Goal: Information Seeking & Learning: Learn about a topic

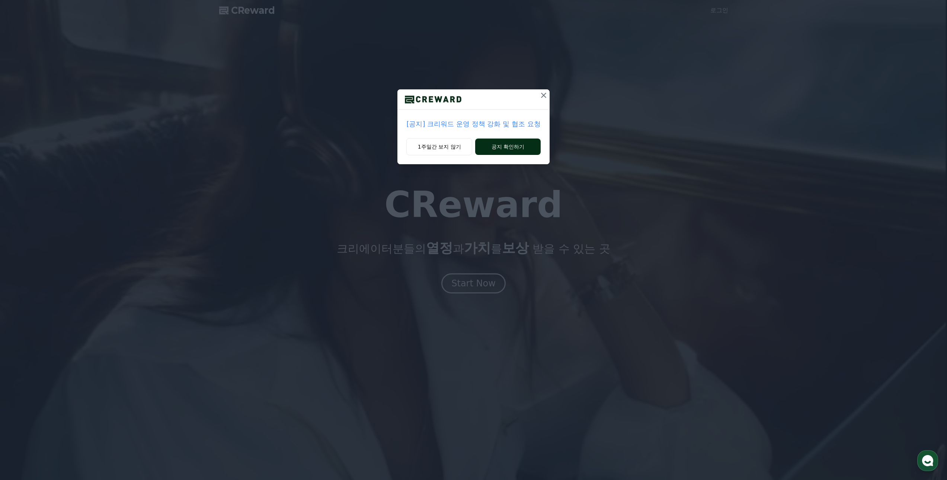
click at [492, 143] on button "공지 확인하기" at bounding box center [507, 146] width 65 height 16
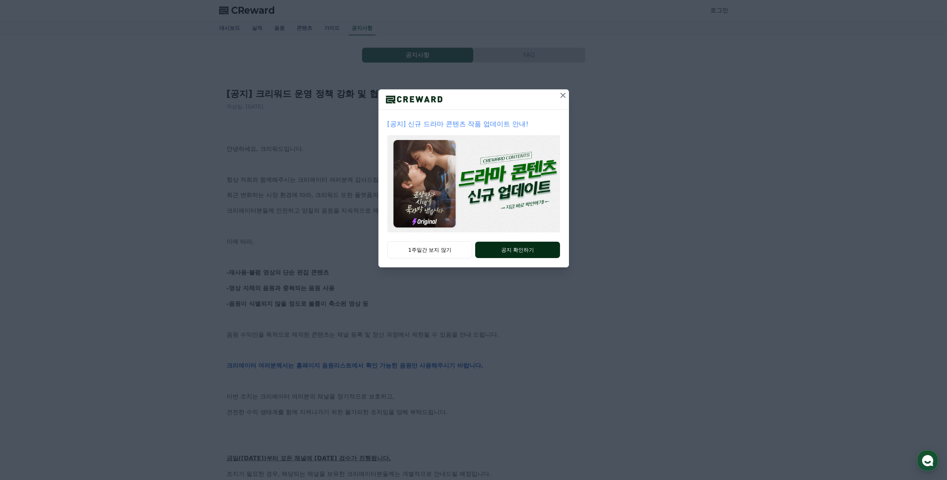
click at [520, 253] on button "공지 확인하기" at bounding box center [517, 249] width 84 height 16
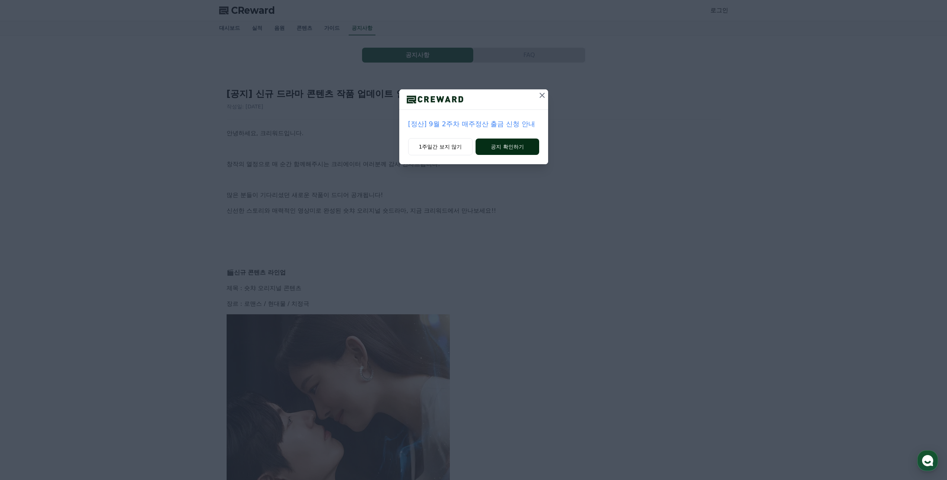
click at [515, 144] on button "공지 확인하기" at bounding box center [506, 146] width 63 height 16
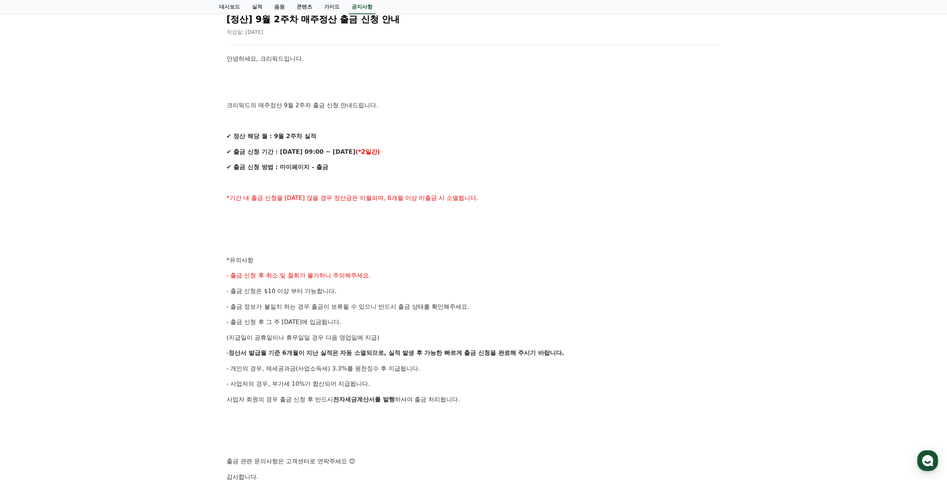
scroll to position [112, 0]
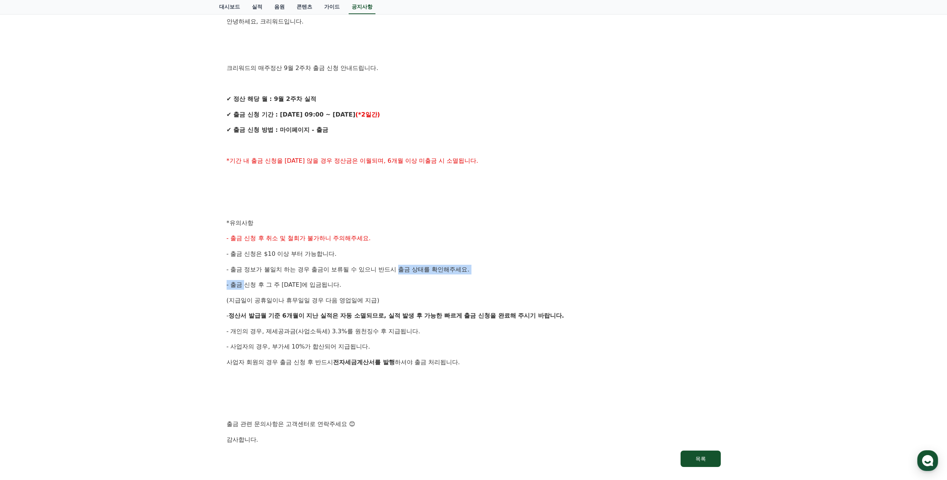
drag, startPoint x: 400, startPoint y: 267, endPoint x: 245, endPoint y: 275, distance: 155.7
click at [245, 275] on div "안녕하세요, 크리워드입니다. 크리워드의 매주정산 9월 2주차 출금 신청 안내드립니다. ✔ 정산 해당 월 : 9월 2주차 실적 ✔ 출금 신청 기…" at bounding box center [474, 230] width 494 height 427
click at [244, 282] on span "- 출금 신청 후 그 주 [DATE]에 입금됩니다." at bounding box center [284, 284] width 115 height 7
drag, startPoint x: 241, startPoint y: 298, endPoint x: 318, endPoint y: 294, distance: 77.1
click at [318, 294] on div "안녕하세요, 크리워드입니다. 크리워드의 매주정산 9월 2주차 출금 신청 안내드립니다. ✔ 정산 해당 월 : 9월 2주차 실적 ✔ 출금 신청 기…" at bounding box center [474, 230] width 494 height 427
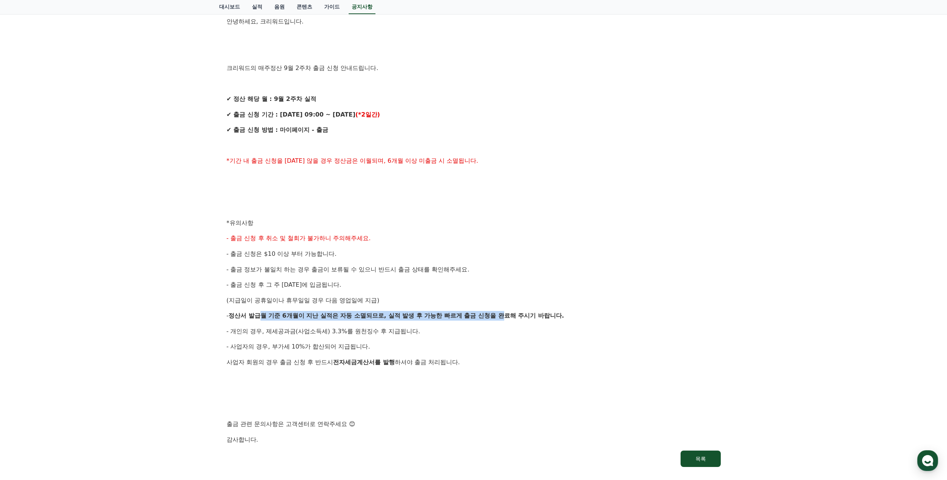
drag, startPoint x: 263, startPoint y: 312, endPoint x: 504, endPoint y: 317, distance: 240.7
click at [504, 317] on p "- 정산서 발급월 기준 6개월이 지난 실적은 자동 소멸되므로, 실적 발생 후 가능한 빠르게 출금 신청을 완료해 주시기 바랍니다." at bounding box center [474, 316] width 494 height 10
click at [504, 317] on strong "6개월이 지난 실적은 자동 소멸되므로, 실적 발생 후 가능한 빠르게 출금 신청을 완료해 주시기 바랍니다." at bounding box center [423, 315] width 282 height 7
drag, startPoint x: 501, startPoint y: 318, endPoint x: 282, endPoint y: 314, distance: 218.8
click at [282, 314] on p "- 정산서 발급월 기준 6개월이 지난 실적은 자동 소멸되므로, 실적 발생 후 가능한 빠르게 출금 신청을 완료해 주시기 바랍니다." at bounding box center [474, 316] width 494 height 10
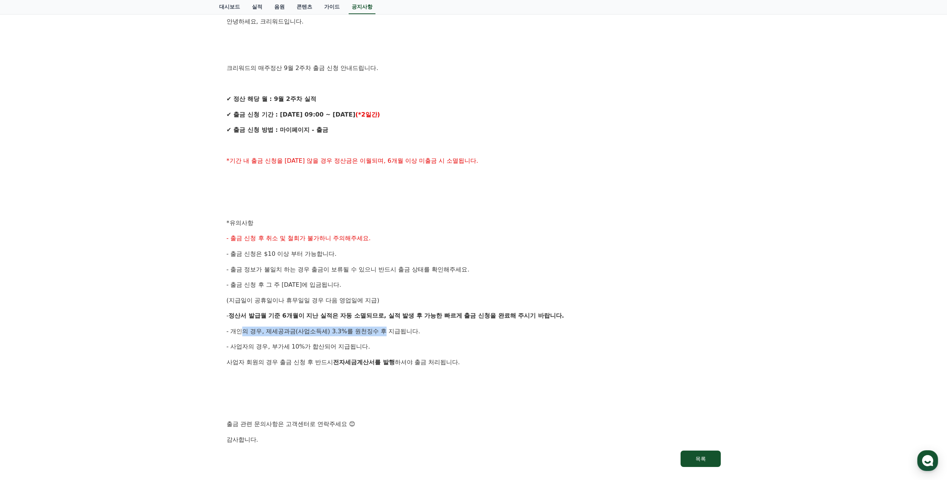
drag, startPoint x: 243, startPoint y: 330, endPoint x: 381, endPoint y: 331, distance: 138.4
click at [381, 331] on span "- 개인의 경우, 제세공과금(사업소득세) 3.3%를 원천징수 후 지급됩니다." at bounding box center [324, 330] width 194 height 7
drag, startPoint x: 340, startPoint y: 347, endPoint x: 320, endPoint y: 337, distance: 22.1
click at [319, 337] on div "안녕하세요, 크리워드입니다. 크리워드의 매주정산 9월 2주차 출금 신청 안내드립니다. ✔ 정산 해당 월 : 9월 2주차 실적 ✔ 출금 신청 기…" at bounding box center [474, 230] width 494 height 427
click at [320, 337] on div "안녕하세요, 크리워드입니다. 크리워드의 매주정산 9월 2주차 출금 신청 안내드립니다. ✔ 정산 해당 월 : 9월 2주차 실적 ✔ 출금 신청 기…" at bounding box center [474, 230] width 494 height 427
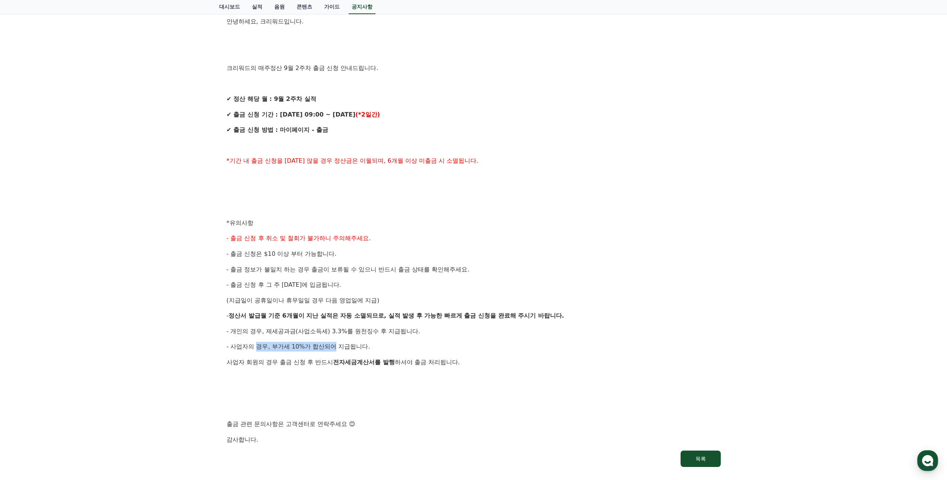
drag, startPoint x: 336, startPoint y: 347, endPoint x: 257, endPoint y: 344, distance: 78.9
click at [257, 344] on span "- 사업자의 경우, 부가세 10%가 합산되어 지급됩니다." at bounding box center [299, 346] width 144 height 7
drag, startPoint x: 240, startPoint y: 365, endPoint x: 400, endPoint y: 360, distance: 160.0
click at [400, 360] on p "사업자 회원의 경우 출금 신청 후 반드시 전자세금계산서를 발행 하셔야 출금 처리됩니다." at bounding box center [474, 362] width 494 height 10
click at [468, 378] on p at bounding box center [474, 378] width 494 height 10
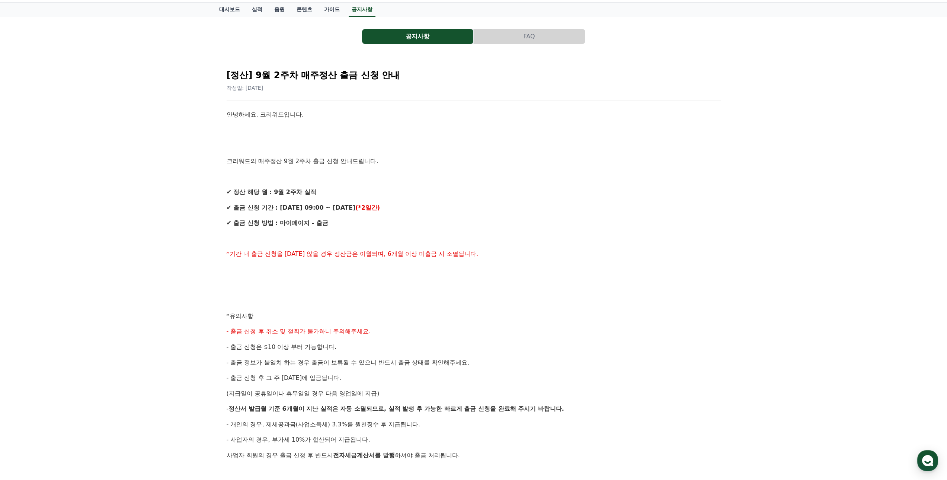
scroll to position [0, 0]
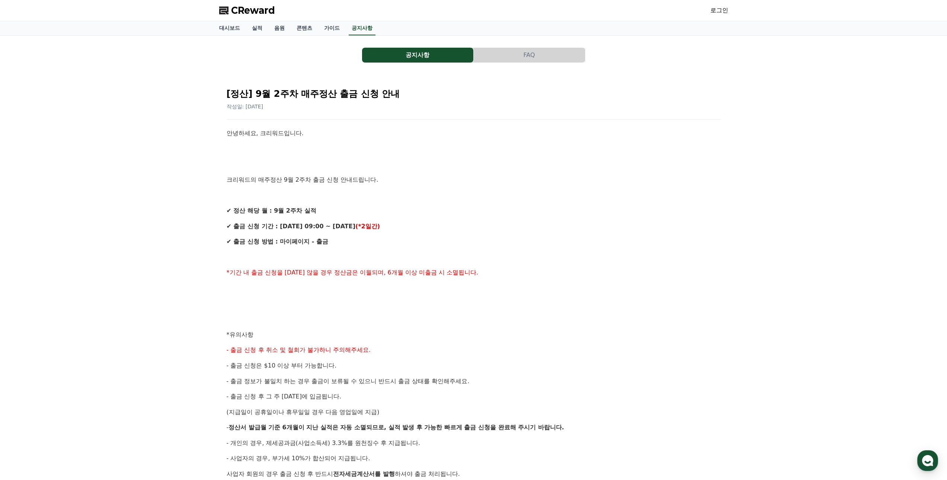
click at [405, 58] on button "공지사항" at bounding box center [417, 55] width 111 height 15
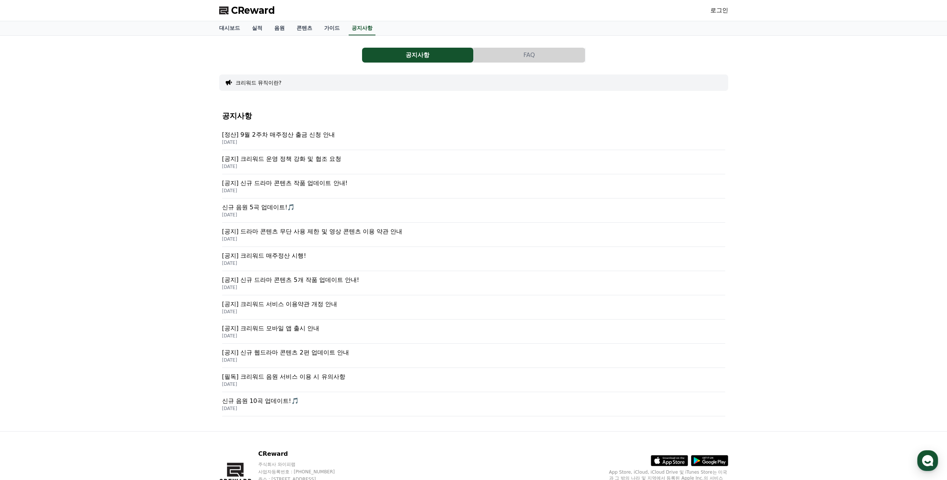
click at [333, 159] on p "[공지] 크리워드 운영 정책 강화 및 협조 요청" at bounding box center [473, 158] width 503 height 9
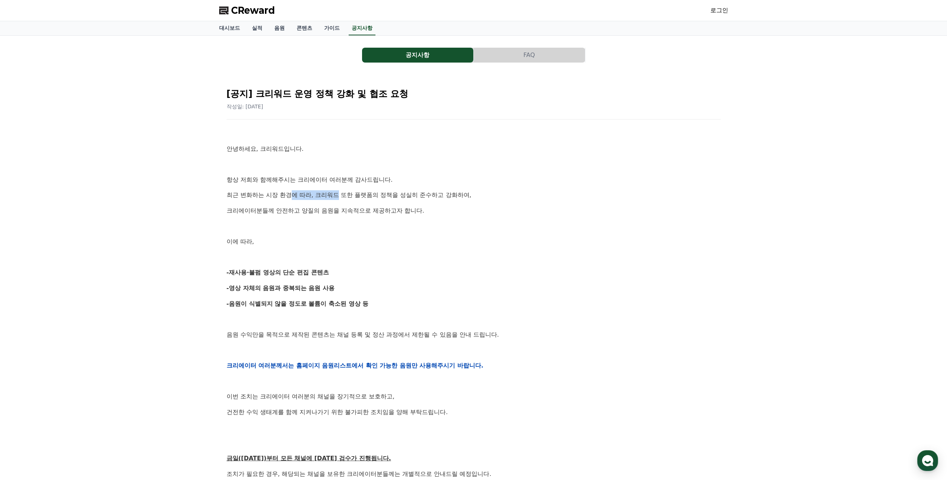
drag, startPoint x: 339, startPoint y: 194, endPoint x: 288, endPoint y: 215, distance: 54.9
click at [295, 197] on p "최근 변화하는 시장 환경에 따라, 크리워드 또한 플랫폼의 정책을 성실히 준수하고 강화하여," at bounding box center [474, 195] width 494 height 10
drag, startPoint x: 310, startPoint y: 269, endPoint x: 259, endPoint y: 277, distance: 52.0
click at [259, 277] on div "안녕하세요, 크리워드입니다. 항상 저희와 함께해주시는 크리에이터 여러분께 감사드립니다. 최근 변화하는 시장 환경에 따라, 크리워드 또한 플랫폼…" at bounding box center [474, 365] width 494 height 474
click at [263, 294] on div "안녕하세요, 크리워드입니다. 항상 저희와 함께해주시는 크리에이터 여러분께 감사드립니다. 최근 변화하는 시장 환경에 따라, 크리워드 또한 플랫폼…" at bounding box center [474, 365] width 494 height 474
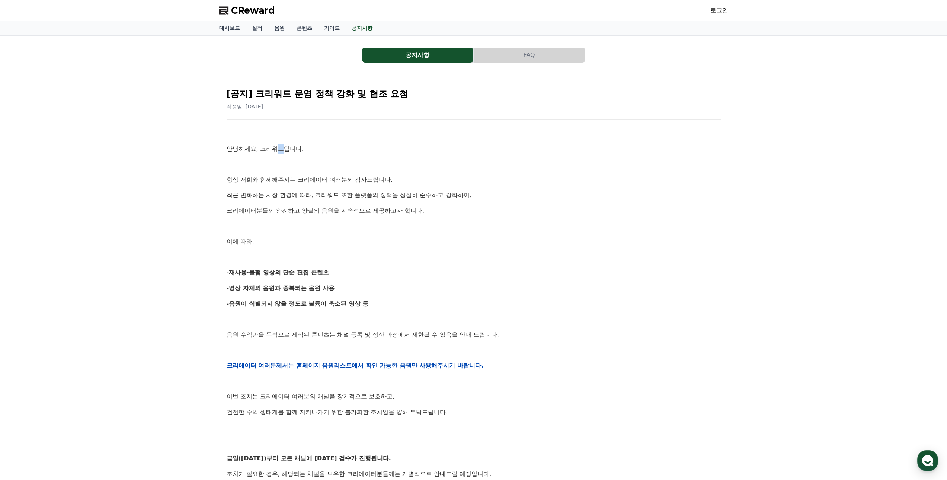
drag, startPoint x: 281, startPoint y: 144, endPoint x: 282, endPoint y: 137, distance: 6.5
click at [279, 141] on div "안녕하세요, 크리워드입니다. 항상 저희와 함께해주시는 크리에이터 여러분께 감사드립니다. 최근 변화하는 시장 환경에 따라, 크리워드 또한 플랫폼…" at bounding box center [474, 365] width 494 height 474
drag, startPoint x: 350, startPoint y: 182, endPoint x: 284, endPoint y: 187, distance: 66.0
click at [290, 184] on p "항상 저희와 함께해주시는 크리에이터 여러분께 감사드립니다." at bounding box center [474, 180] width 494 height 10
drag, startPoint x: 264, startPoint y: 199, endPoint x: 363, endPoint y: 195, distance: 99.1
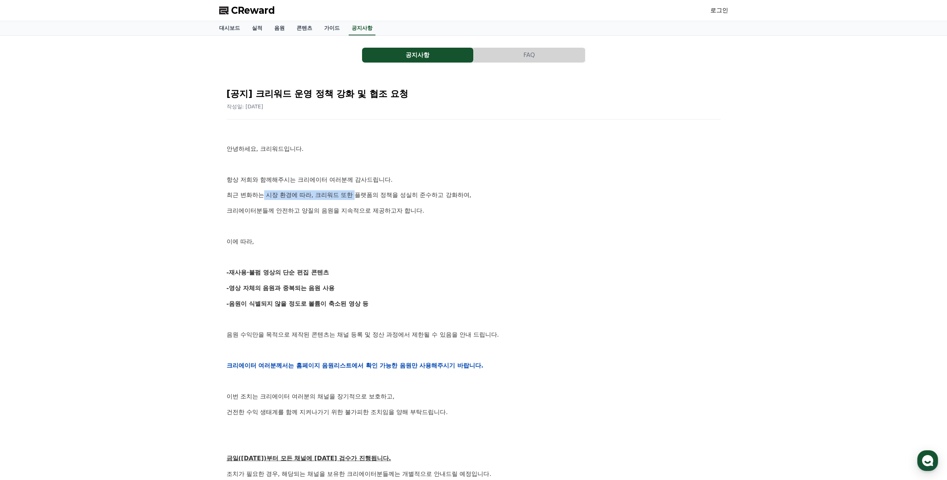
click at [361, 192] on p "최근 변화하는 시장 환경에 따라, 크리워드 또한 플랫폼의 정책을 성실히 준수하고 강화하여," at bounding box center [474, 195] width 494 height 10
drag, startPoint x: 370, startPoint y: 212, endPoint x: 248, endPoint y: 214, distance: 121.6
click at [248, 214] on p "크리에이터분들께 안전하고 양질의 음원을 지속적으로 제공하고자 합니다." at bounding box center [474, 211] width 494 height 10
drag, startPoint x: 249, startPoint y: 270, endPoint x: 302, endPoint y: 266, distance: 53.4
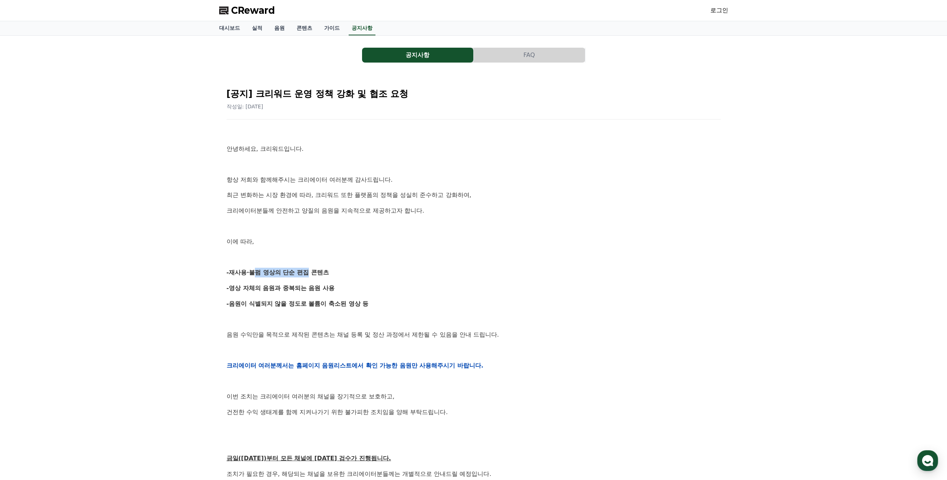
click at [301, 266] on div "안녕하세요, 크리워드입니다. 항상 저희와 함께해주시는 크리에이터 여러분께 감사드립니다. 최근 변화하는 시장 환경에 따라, 크리워드 또한 플랫폼…" at bounding box center [474, 365] width 494 height 474
drag, startPoint x: 315, startPoint y: 290, endPoint x: 238, endPoint y: 291, distance: 77.8
click at [239, 290] on strong "-영상 자체의 음원과 중복되는 음원 사용" at bounding box center [281, 287] width 108 height 7
drag, startPoint x: 237, startPoint y: 305, endPoint x: 326, endPoint y: 307, distance: 89.3
click at [326, 307] on strong "-음원이 식별되지 않을 정도로 볼륨이 축소된 영상 등" at bounding box center [298, 303] width 142 height 7
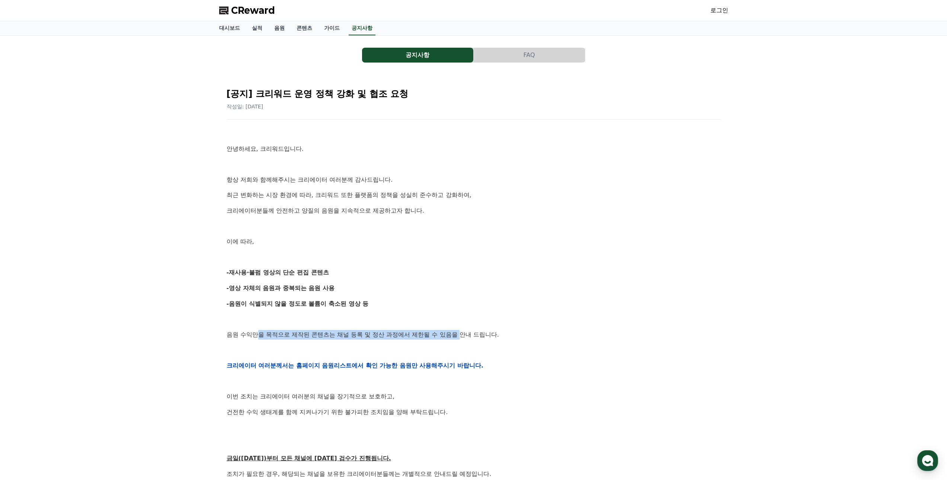
drag, startPoint x: 256, startPoint y: 334, endPoint x: 464, endPoint y: 338, distance: 208.4
click at [464, 338] on p "음원 수익만을 목적으로 제작된 콘텐츠는 채널 등록 및 정산 과정에서 제한될 수 있음을 안내 드립니다." at bounding box center [474, 335] width 494 height 10
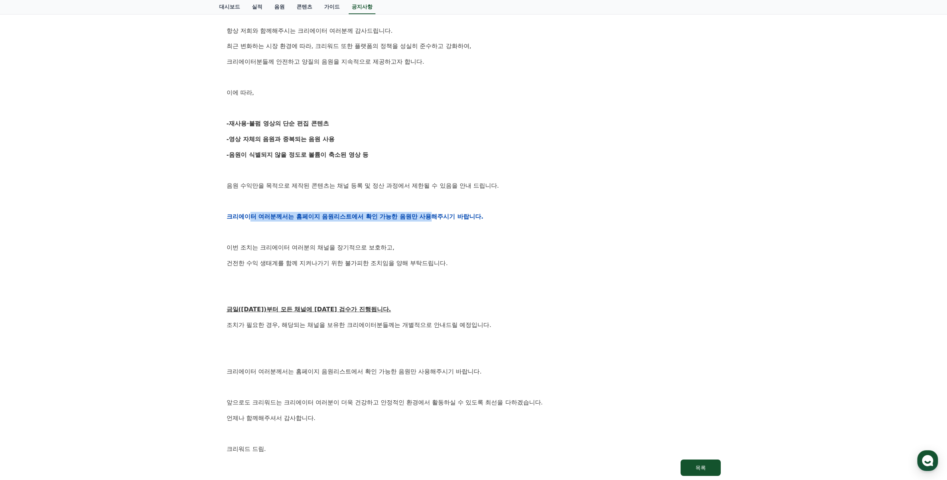
drag, startPoint x: 429, startPoint y: 218, endPoint x: 249, endPoint y: 212, distance: 179.8
click at [249, 212] on p "크리에이터 여러분께서는 홈페이지 음원리스트에서 확인 가능한 음원만 사용해주시기 바랍니다." at bounding box center [474, 217] width 494 height 10
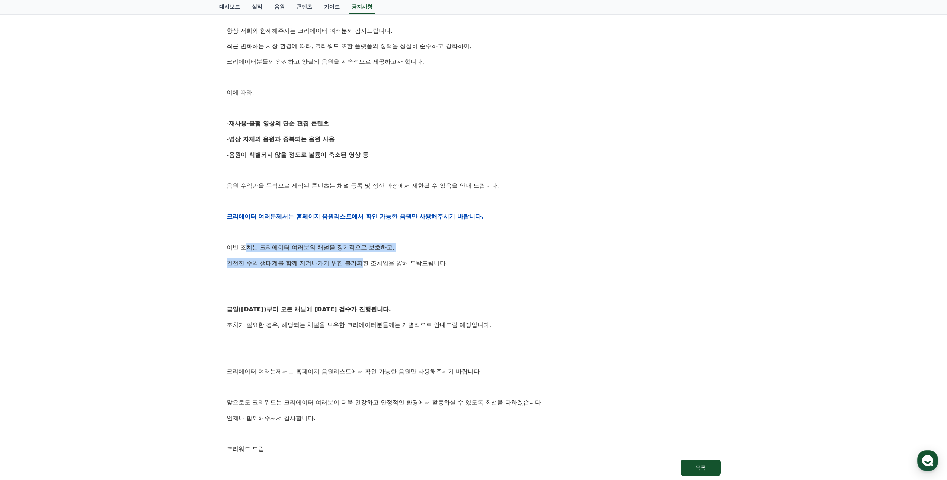
drag, startPoint x: 248, startPoint y: 251, endPoint x: 366, endPoint y: 259, distance: 117.4
click at [364, 254] on div "안녕하세요, 크리워드입니다. 항상 저희와 함께해주시는 크리에이터 여러분께 감사드립니다. 최근 변화하는 시장 환경에 따라, 크리워드 또한 플랫폼…" at bounding box center [474, 217] width 494 height 474
click at [356, 269] on div "안녕하세요, 크리워드입니다. 항상 저희와 함께해주시는 크리에이터 여러분께 감사드립니다. 최근 변화하는 시장 환경에 따라, 크리워드 또한 플랫폼…" at bounding box center [474, 217] width 494 height 474
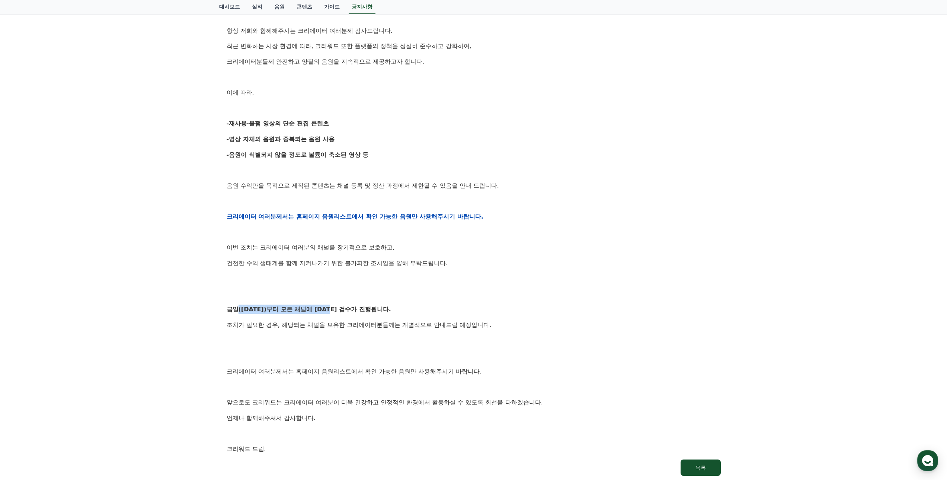
drag, startPoint x: 339, startPoint y: 311, endPoint x: 235, endPoint y: 310, distance: 103.4
click at [235, 310] on u "금일([DATE])부터 모든 채널에 [DATE] 검수가 진행됩니다." at bounding box center [309, 308] width 164 height 7
drag, startPoint x: 240, startPoint y: 324, endPoint x: 459, endPoint y: 325, distance: 219.1
click at [459, 325] on p "조치가 필요한 경우, 해당되는 채널을 보유한 크리에이터분들께는 개별적으로 안내드릴 예정입니다." at bounding box center [474, 325] width 494 height 10
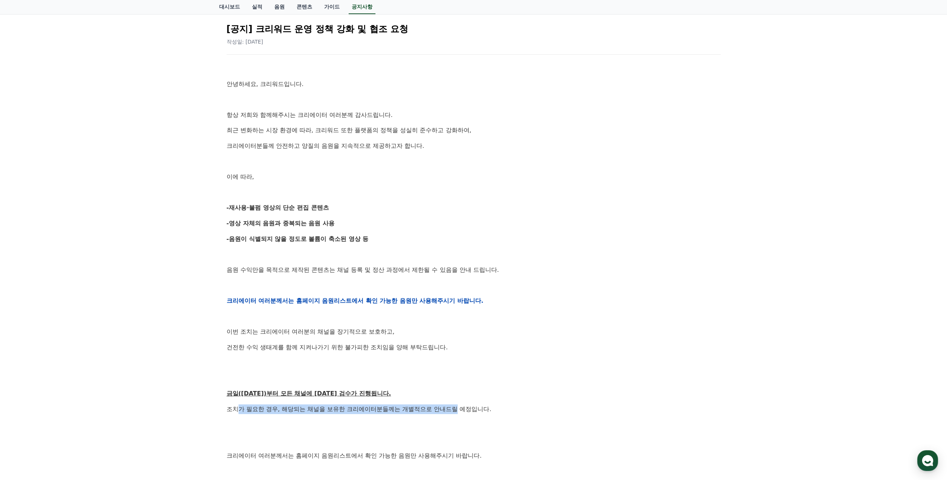
scroll to position [0, 0]
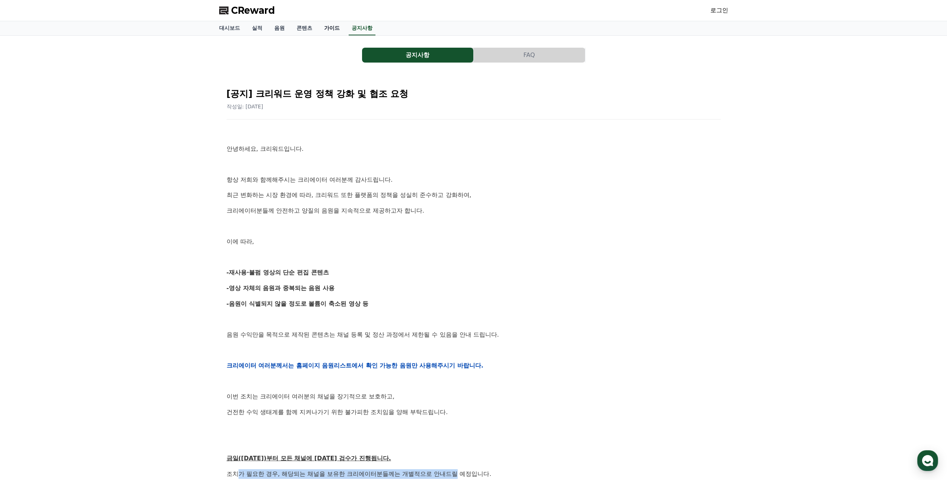
click at [336, 27] on link "가이드" at bounding box center [332, 28] width 28 height 14
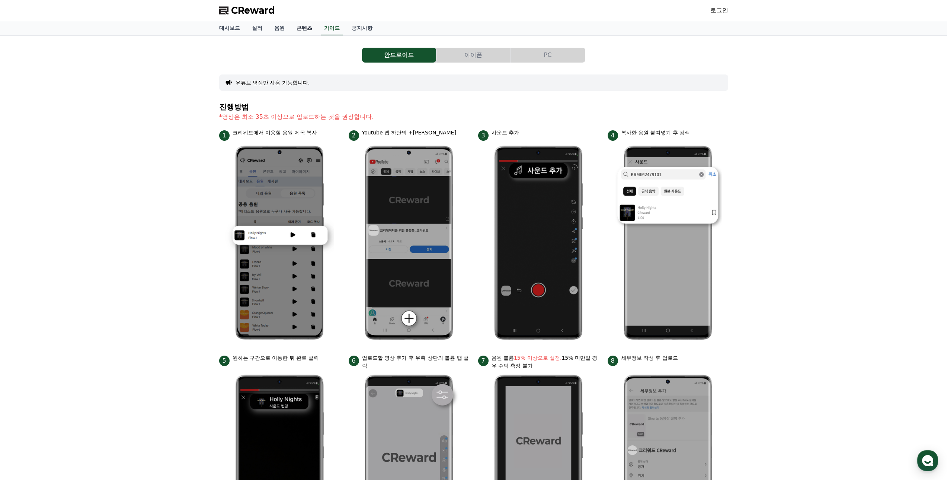
click at [300, 31] on link "콘텐츠" at bounding box center [305, 28] width 28 height 14
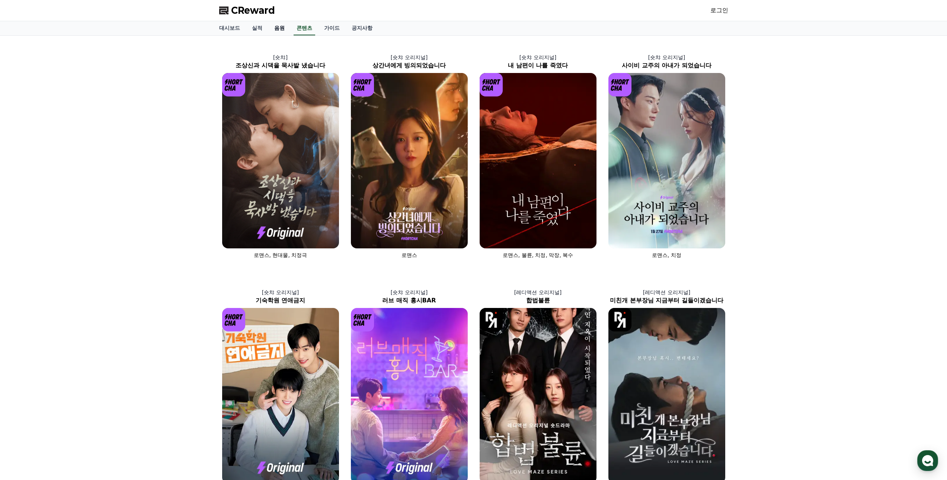
click at [274, 34] on link "음원" at bounding box center [279, 28] width 22 height 14
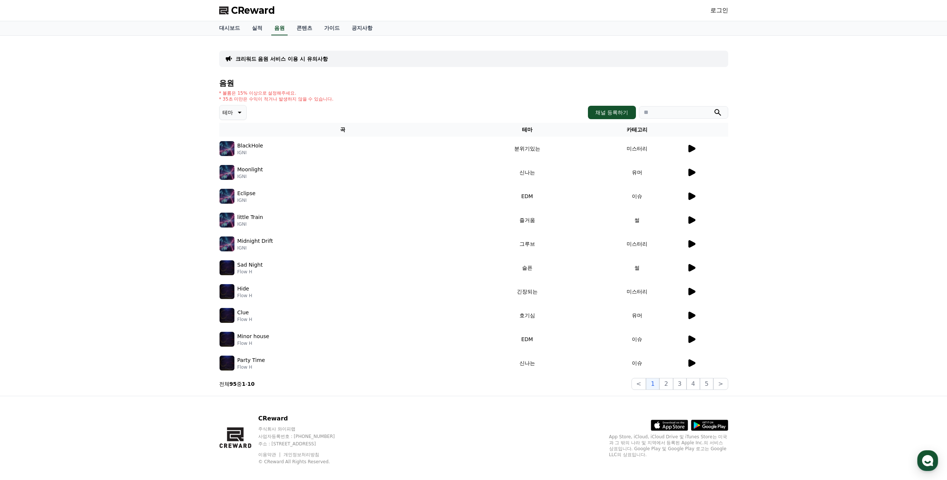
click at [683, 149] on td "미스터리" at bounding box center [637, 149] width 98 height 24
click at [684, 145] on td "미스터리" at bounding box center [637, 149] width 98 height 24
click at [689, 143] on td at bounding box center [707, 149] width 42 height 24
click at [688, 150] on icon at bounding box center [691, 148] width 9 height 9
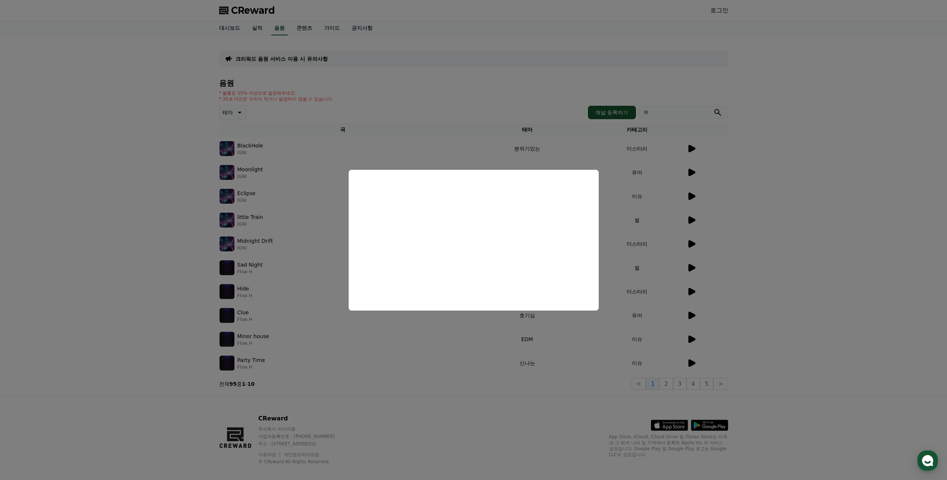
click at [799, 309] on button "close modal" at bounding box center [473, 240] width 947 height 480
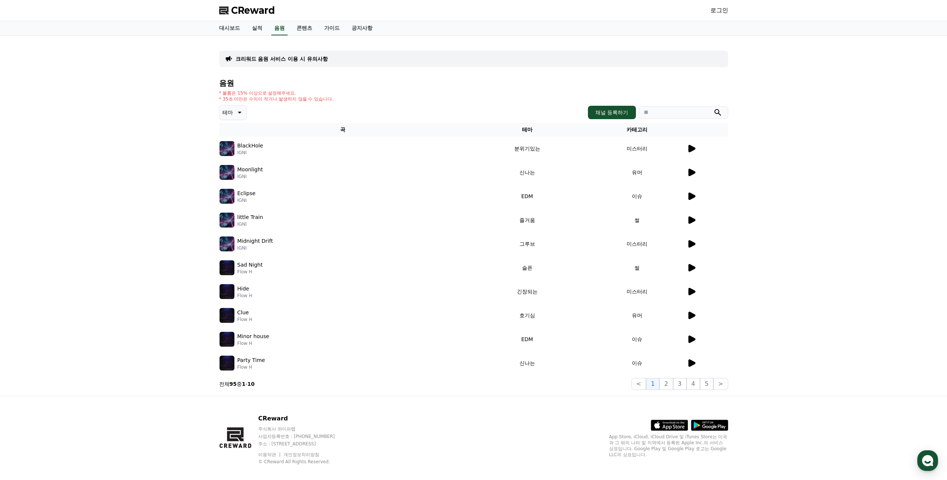
click at [695, 169] on icon at bounding box center [691, 172] width 9 height 9
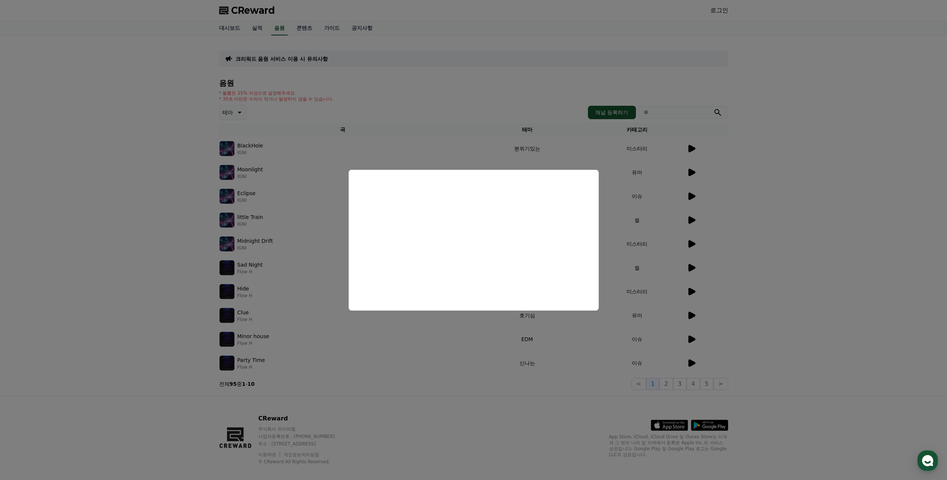
click at [784, 276] on button "close modal" at bounding box center [473, 240] width 947 height 480
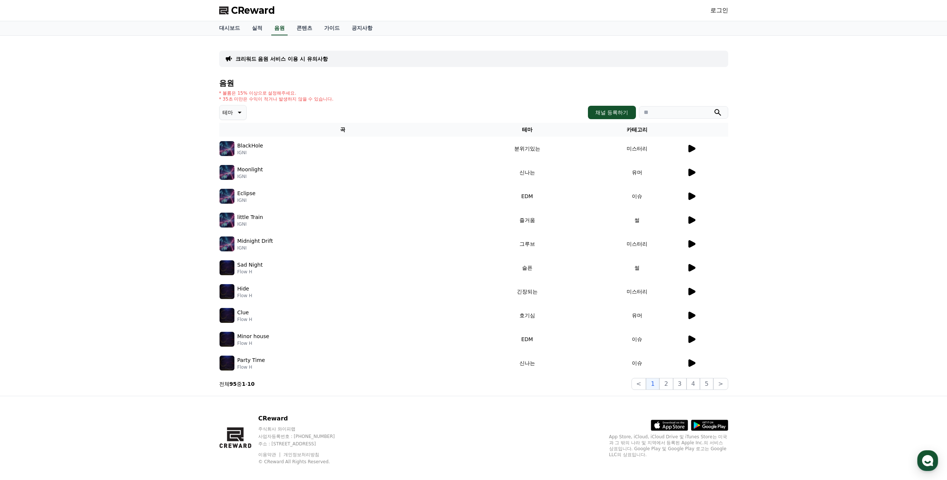
click at [227, 119] on button "테마" at bounding box center [233, 112] width 28 height 15
click at [238, 111] on icon at bounding box center [238, 112] width 9 height 9
click at [236, 112] on icon at bounding box center [238, 112] width 9 height 9
click at [227, 113] on p "테마" at bounding box center [227, 112] width 10 height 10
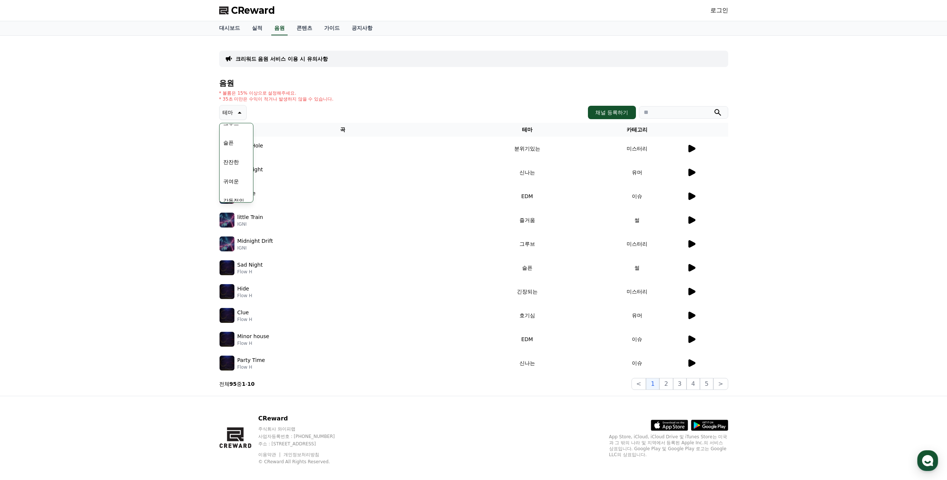
scroll to position [298, 0]
click at [233, 144] on button "귀여운" at bounding box center [231, 144] width 22 height 16
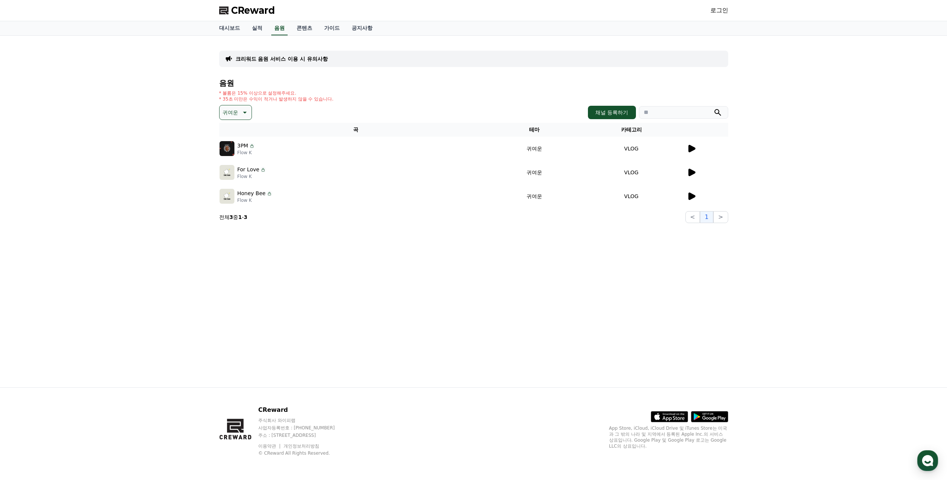
click at [694, 146] on icon at bounding box center [691, 148] width 9 height 9
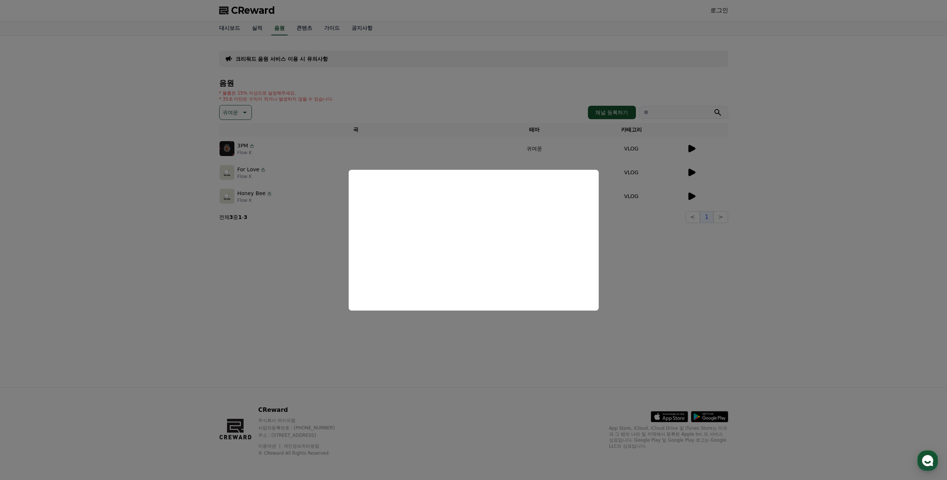
click at [526, 351] on button "close modal" at bounding box center [473, 240] width 947 height 480
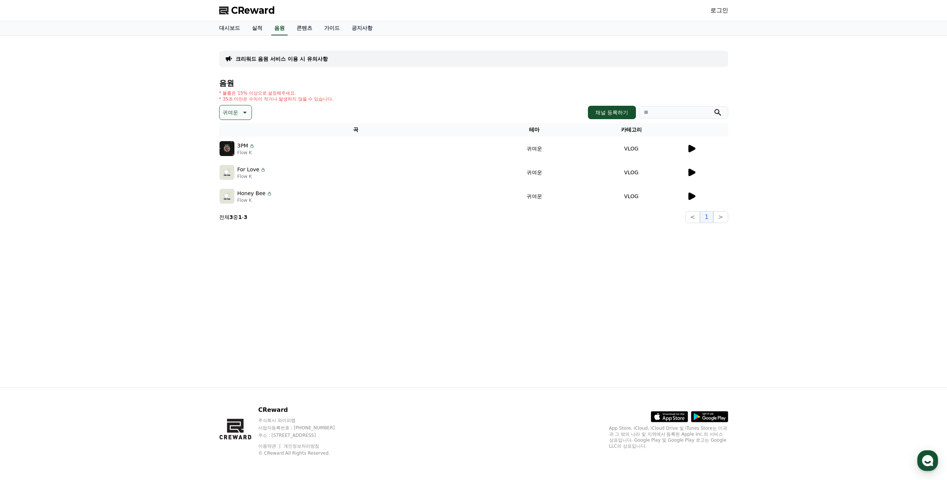
click at [683, 174] on td "VLOG" at bounding box center [631, 172] width 110 height 24
click at [689, 171] on icon at bounding box center [691, 172] width 7 height 7
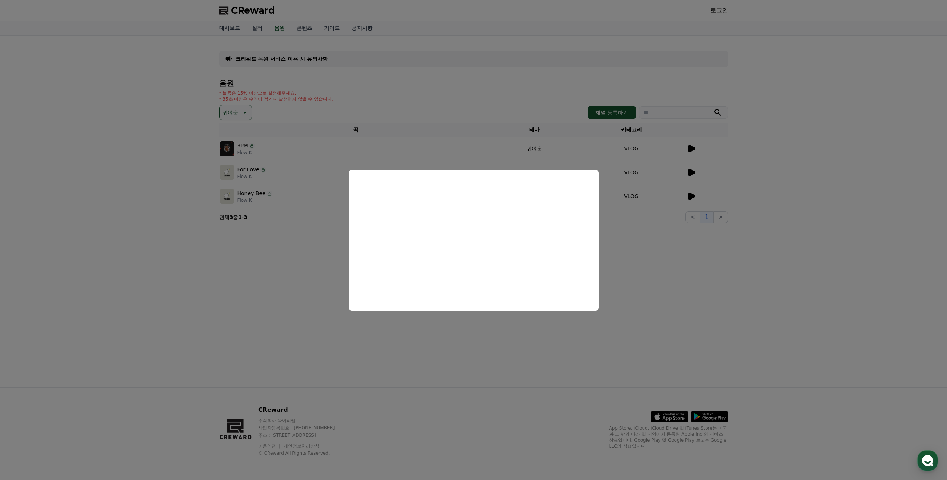
click at [661, 312] on button "close modal" at bounding box center [473, 240] width 947 height 480
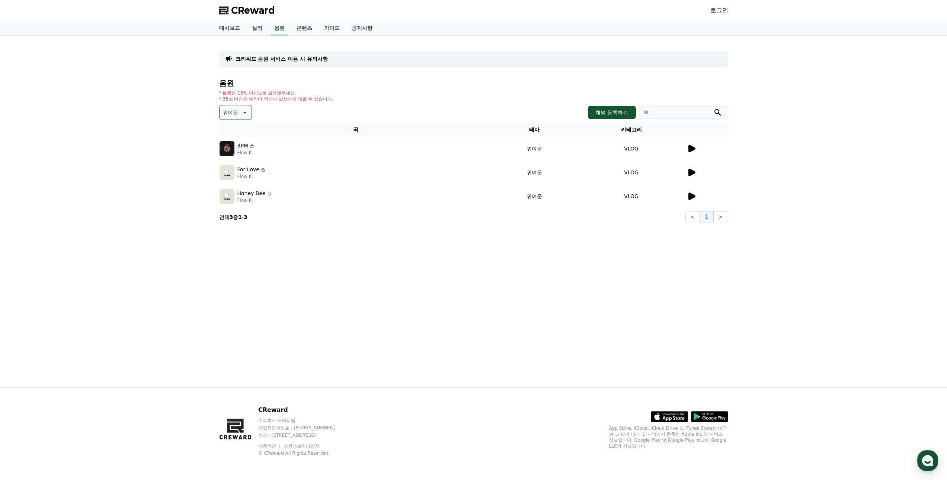
click at [693, 196] on icon at bounding box center [691, 195] width 7 height 7
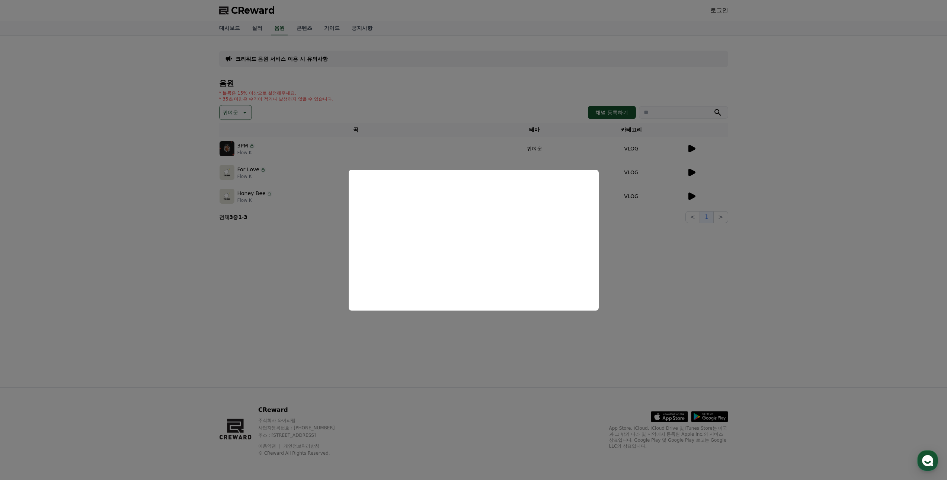
click at [587, 335] on button "close modal" at bounding box center [473, 240] width 947 height 480
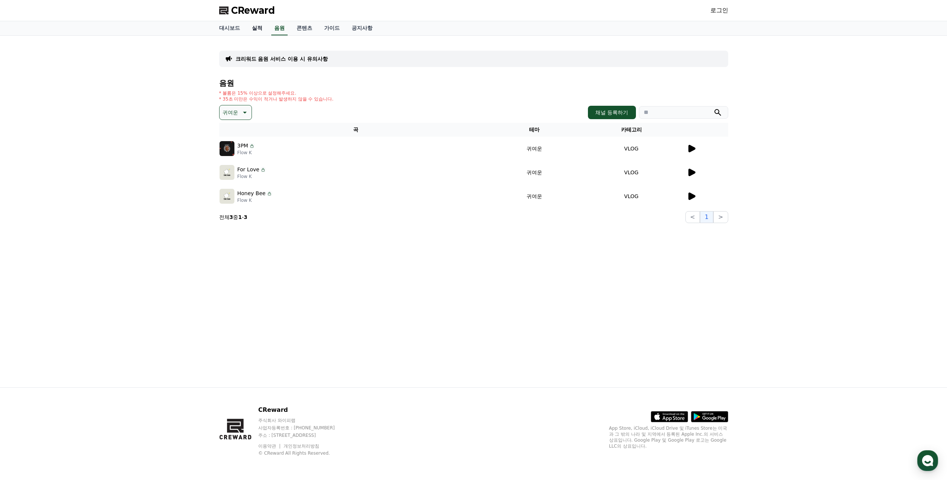
click at [252, 32] on link "실적" at bounding box center [257, 28] width 22 height 14
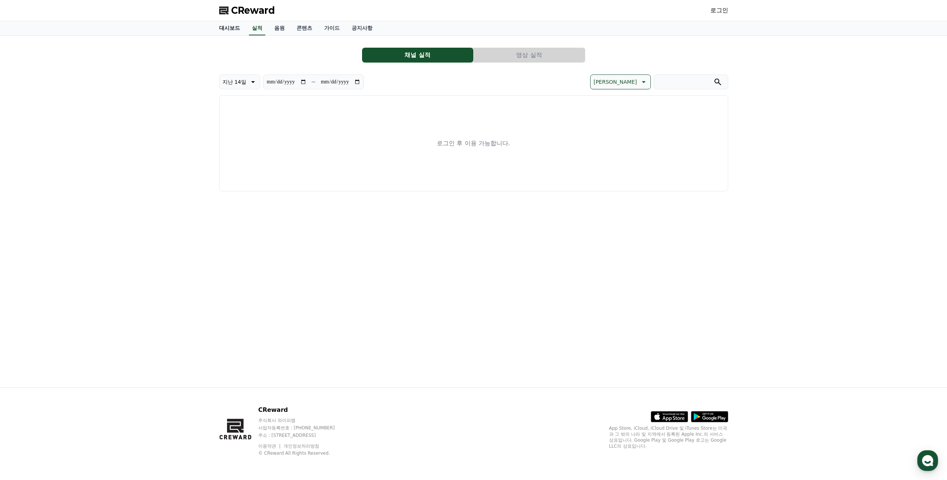
click at [230, 34] on link "대시보드" at bounding box center [229, 28] width 33 height 14
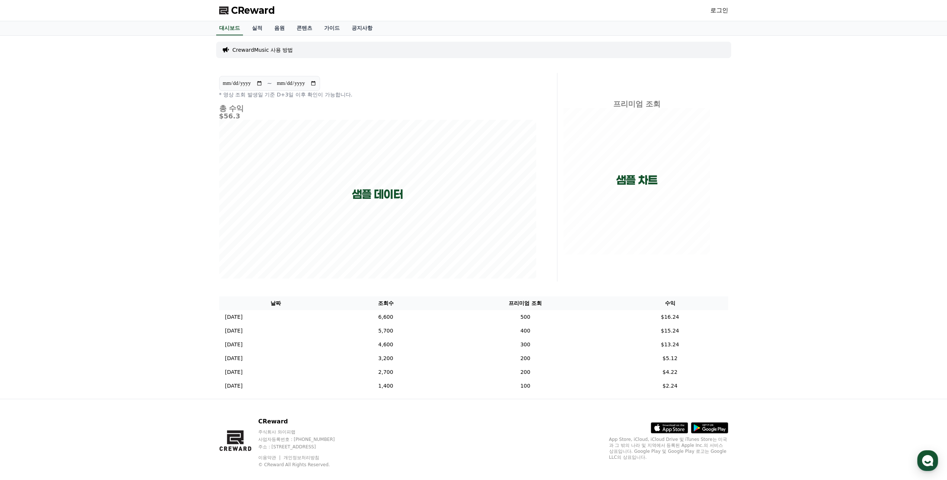
drag, startPoint x: 288, startPoint y: 14, endPoint x: 282, endPoint y: 17, distance: 6.7
click at [282, 17] on div "CReward 로그인" at bounding box center [473, 10] width 521 height 21
click at [269, 34] on link "음원" at bounding box center [279, 28] width 22 height 14
